Goal: Communication & Community: Answer question/provide support

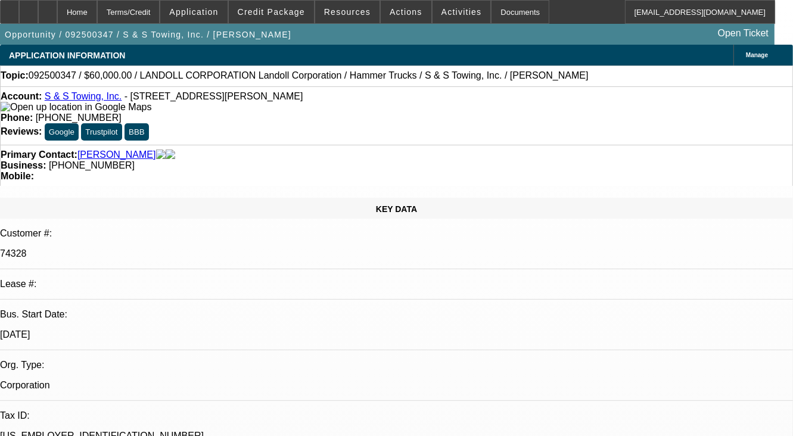
select select "0"
select select "2"
select select "0.1"
select select "1"
select select "2"
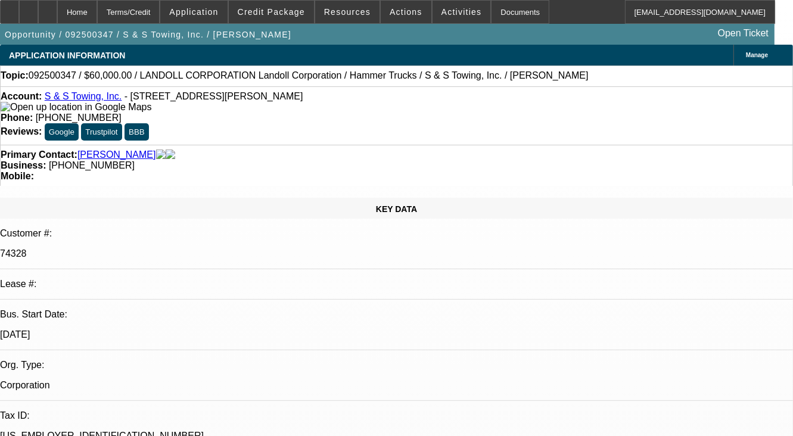
select select "4"
radio input "true"
type textarea "PAID OFF DEAL, NO COLLECTION EFFORT"
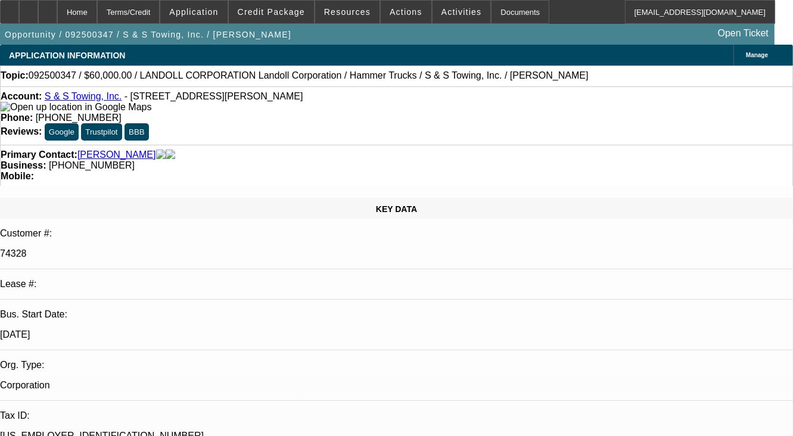
radio input "true"
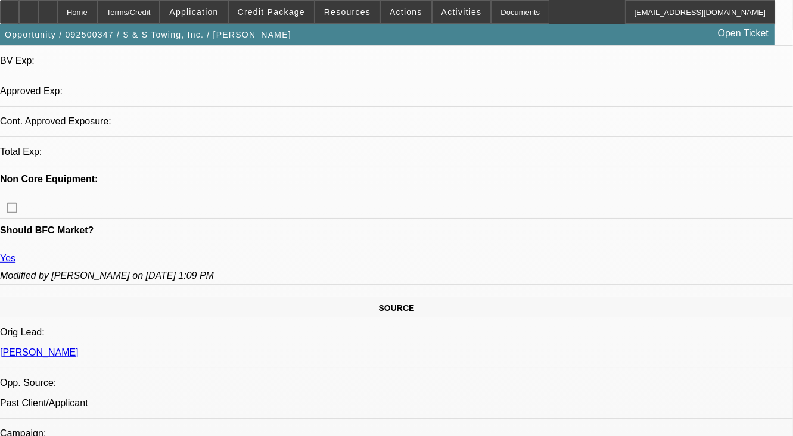
select select "0"
select select "2"
select select "0.1"
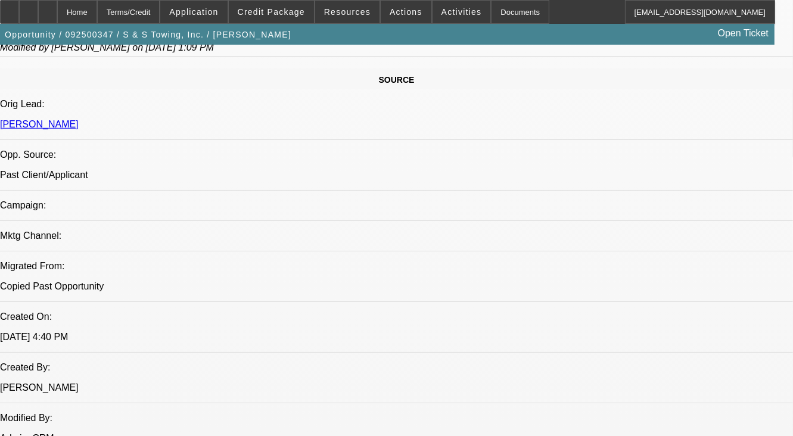
select select "1"
select select "2"
select select "4"
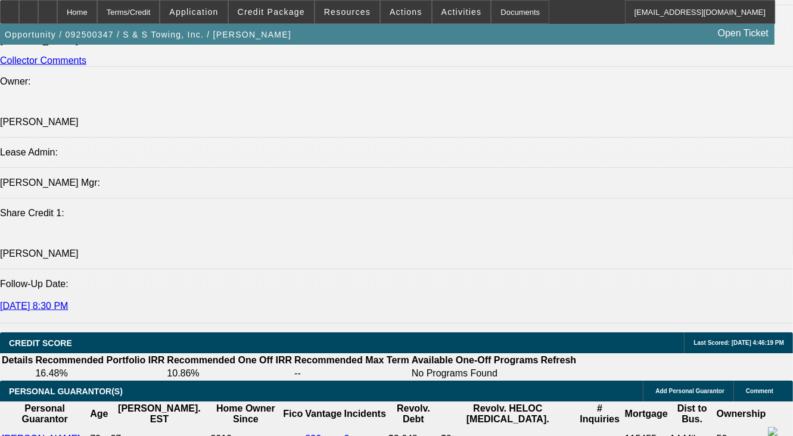
scroll to position [1490, 0]
